Goal: Navigation & Orientation: Find specific page/section

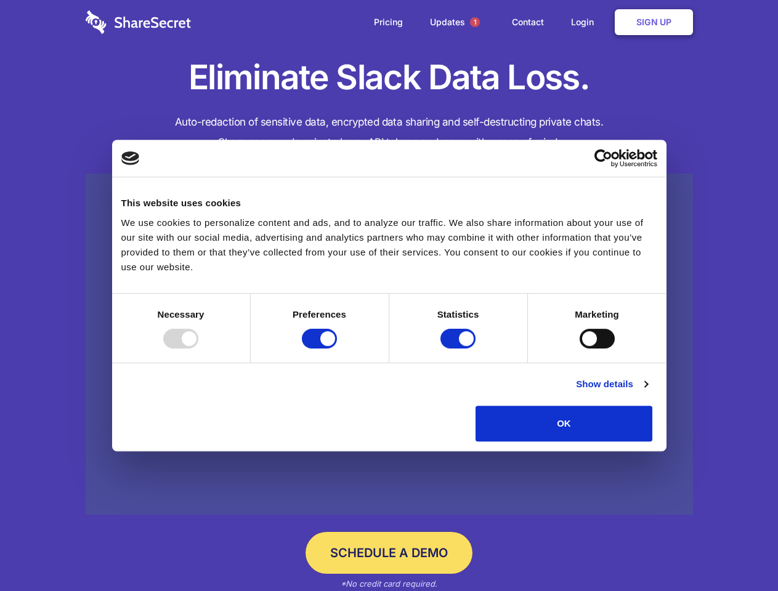
click at [198, 349] on div at bounding box center [180, 339] width 35 height 20
click at [337, 349] on input "Preferences" at bounding box center [319, 339] width 35 height 20
checkbox input "false"
click at [459, 349] on input "Statistics" at bounding box center [457, 339] width 35 height 20
checkbox input "false"
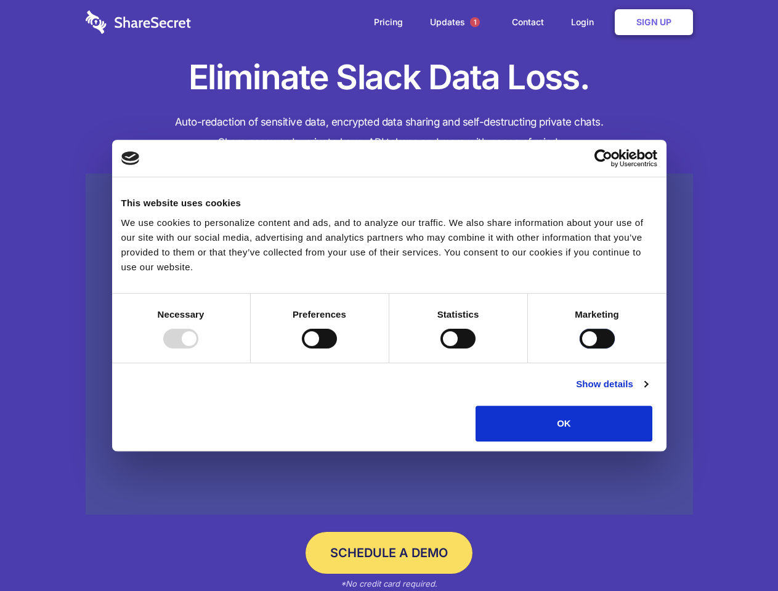
click at [580, 349] on input "Marketing" at bounding box center [597, 339] width 35 height 20
checkbox input "true"
click at [647, 392] on link "Show details" at bounding box center [611, 384] width 71 height 15
click at [0, 0] on li "Necessary 7 Necessary cookies help make a website usable by enabling basic func…" at bounding box center [0, 0] width 0 height 0
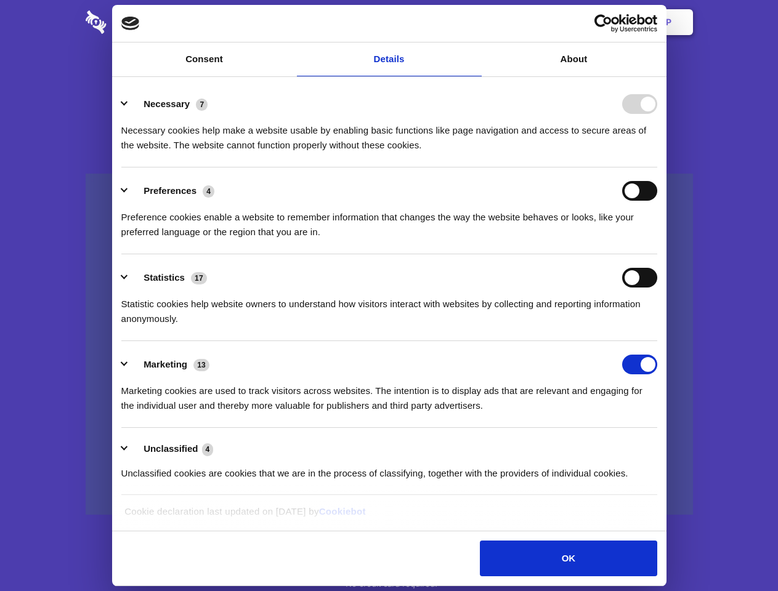
click at [474, 22] on span "1" at bounding box center [475, 22] width 10 height 10
